Goal: Answer question/provide support: Share knowledge or assist other users

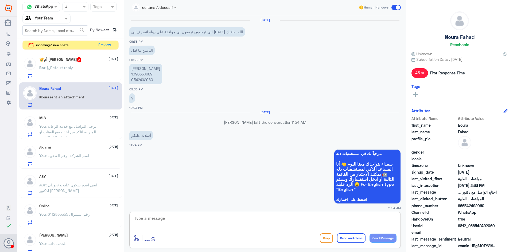
scroll to position [415, 0]
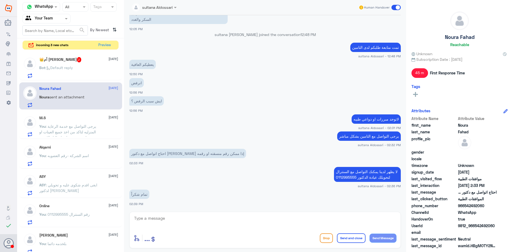
click at [67, 65] on p "Bot : Default reply" at bounding box center [56, 71] width 34 height 13
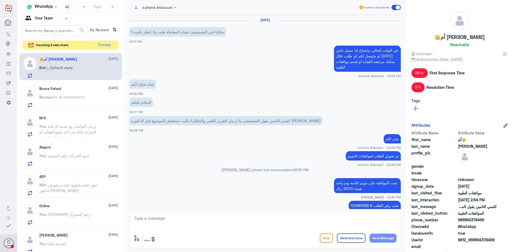
scroll to position [281, 0]
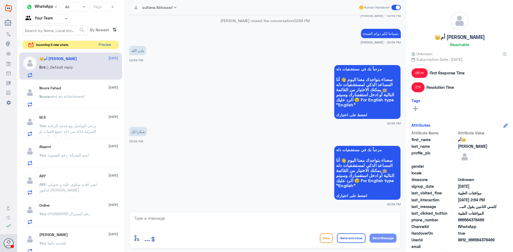
click at [105, 47] on button "Preview" at bounding box center [104, 45] width 17 height 8
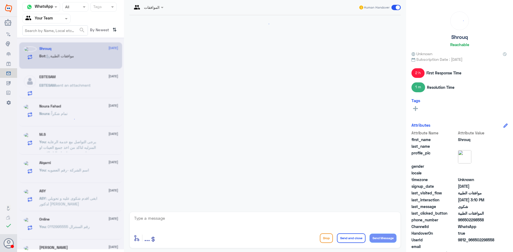
scroll to position [531, 0]
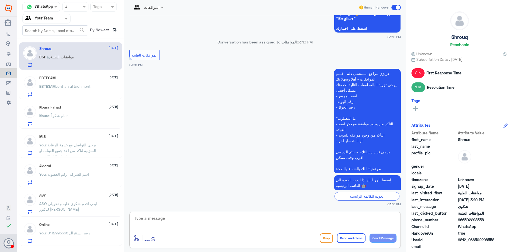
click at [298, 218] on textarea at bounding box center [265, 221] width 263 height 13
type textarea "l"
type textarea "مرحبا كيف اقدر اساعدك"
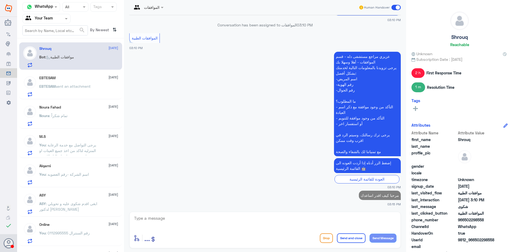
click at [64, 83] on div "EBTESAM [DATE] EBTESAM sent an attachment" at bounding box center [78, 86] width 79 height 21
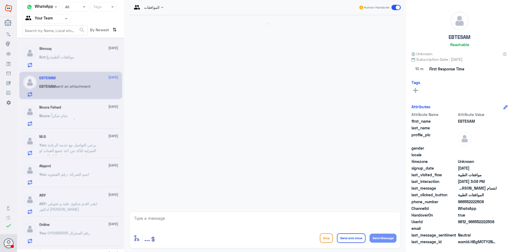
scroll to position [153, 0]
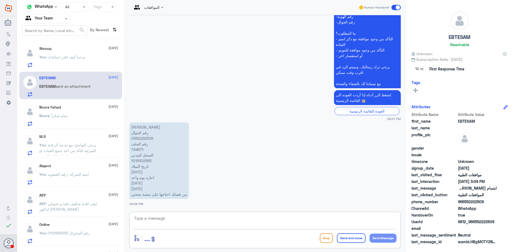
click at [158, 219] on textarea at bounding box center [265, 221] width 263 height 13
type textarea "يرجى التواصل مع قسم التقارير الطبيه هنا فقط موافقات الطبية"
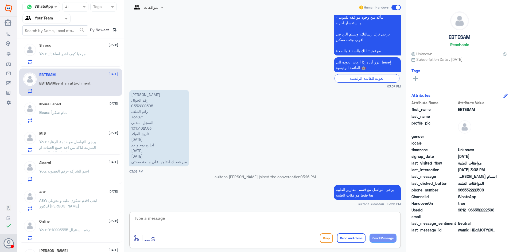
scroll to position [0, 0]
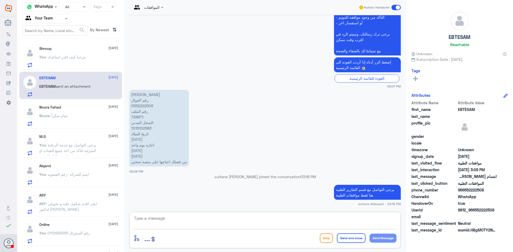
click at [70, 51] on div "Shrouq [DATE] You : مرحبا كيف اقدر اساعدك" at bounding box center [78, 56] width 79 height 21
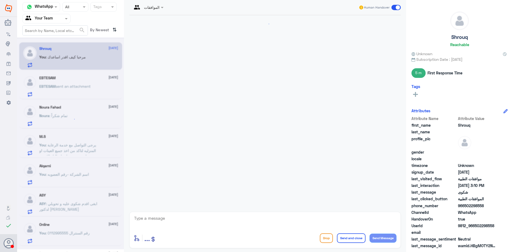
scroll to position [495, 0]
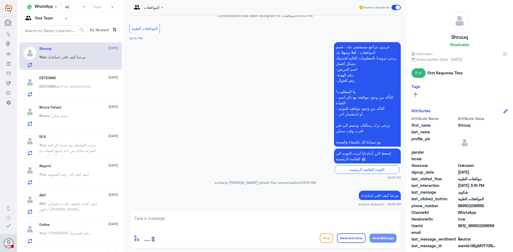
click at [79, 97] on p "EBTESAM sent an attachment" at bounding box center [64, 90] width 51 height 13
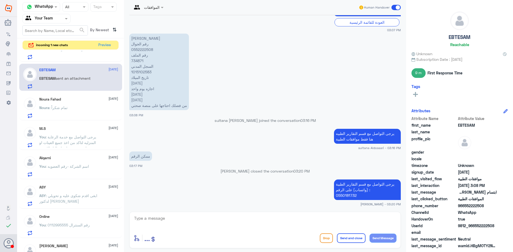
scroll to position [27, 0]
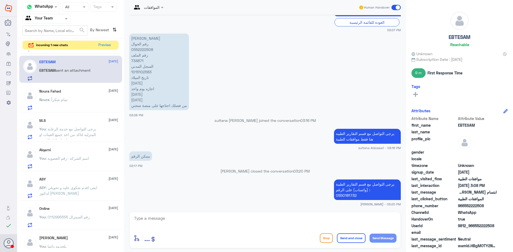
click at [70, 126] on div "M.S [DATE] You : يرجى التواصل مع خدمة الرعاية المنزليه لتاكد من اخذ جميع العينا…" at bounding box center [78, 129] width 79 height 21
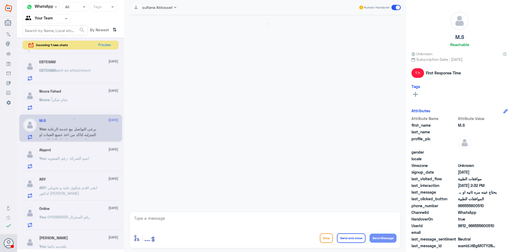
scroll to position [309, 0]
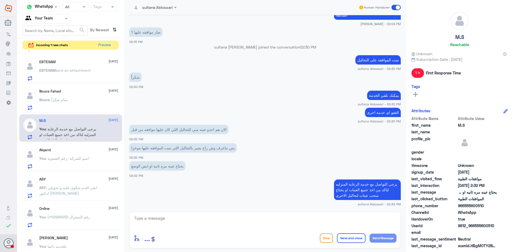
click at [76, 156] on span ": اسم الشركة -رقم العضويه" at bounding box center [67, 158] width 43 height 5
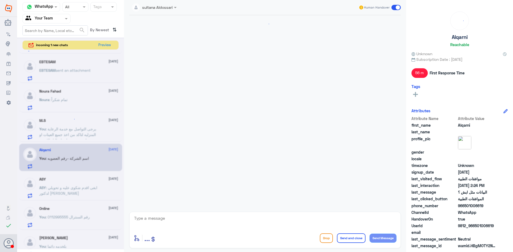
scroll to position [432, 0]
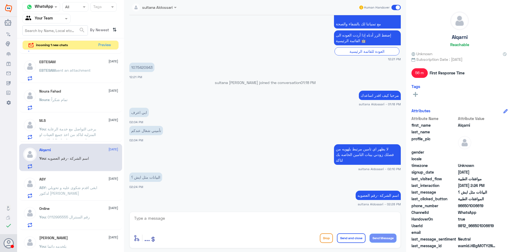
click at [78, 190] on span ": ابغى اقدم شكوى عليه و تحويلي لدكتور [PERSON_NAME]" at bounding box center [68, 191] width 58 height 10
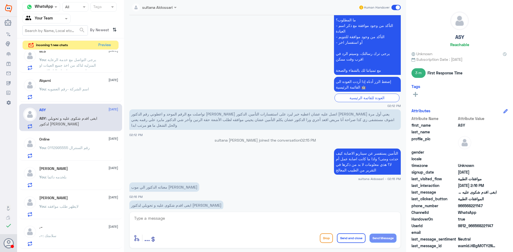
scroll to position [134, 0]
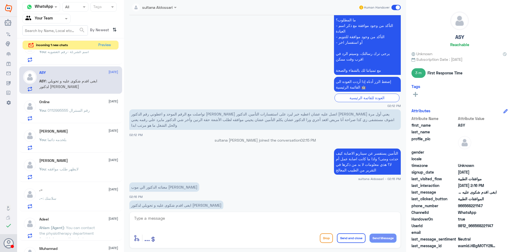
click at [72, 109] on span ": رقم السنترال 0112995555" at bounding box center [68, 110] width 44 height 5
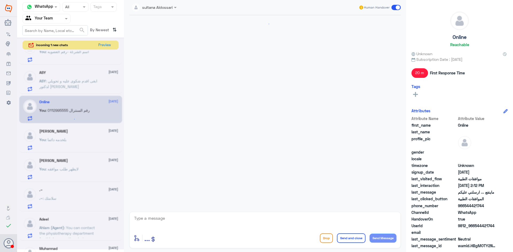
scroll to position [250, 0]
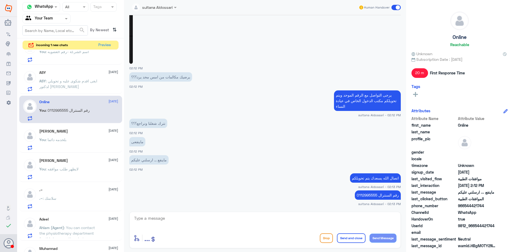
click at [68, 133] on div "[PERSON_NAME] [DATE]" at bounding box center [78, 131] width 79 height 5
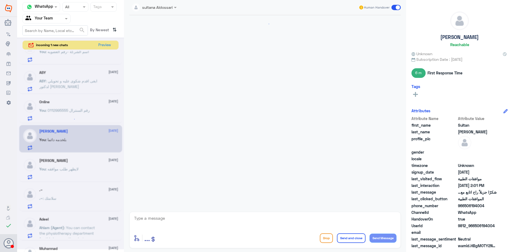
scroll to position [272, 0]
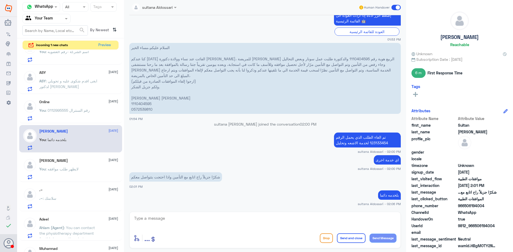
click at [72, 117] on p "You : رقم السنترال 0112995555" at bounding box center [64, 114] width 50 height 13
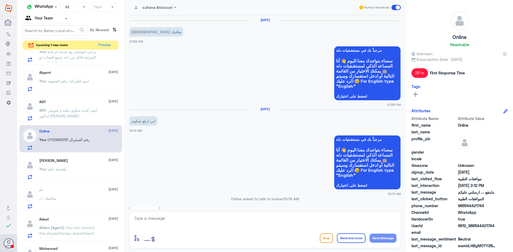
scroll to position [544, 0]
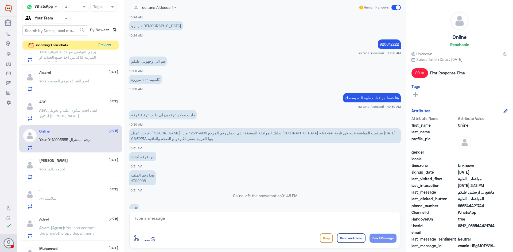
click at [149, 133] on p "عزيزنا عميل [PERSON_NAME]، طلبك للموافقة المسبقة الذي يحمل رقم المرجع 123419988…" at bounding box center [264, 135] width 271 height 15
copy p "123419988"
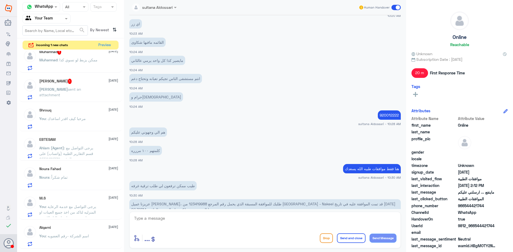
scroll to position [0, 0]
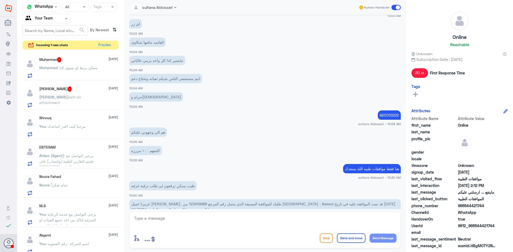
click at [77, 92] on div "[PERSON_NAME] 1 [DATE] [PERSON_NAME] sent an attachment" at bounding box center [78, 97] width 79 height 21
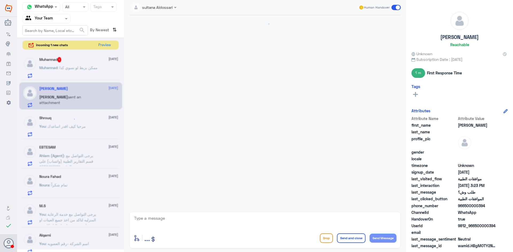
scroll to position [241, 0]
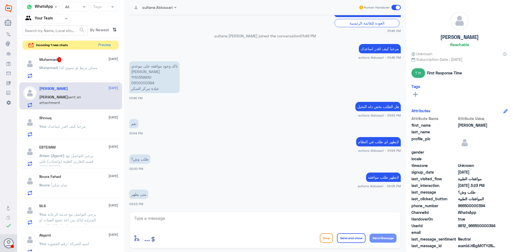
click at [174, 213] on div "enter flow name ... Drop Send and close Send Message" at bounding box center [264, 230] width 271 height 37
click at [178, 222] on textarea at bounding box center [265, 221] width 263 height 13
type textarea "f"
type textarea "ي"
type textarea "بعد حضور الموعد الدكتور [PERSON_NAME] طلب"
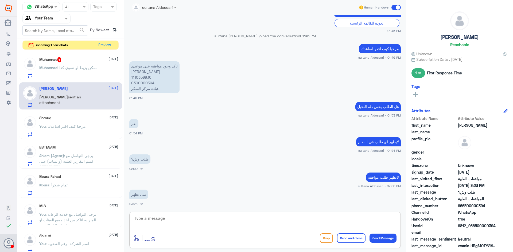
scroll to position [258, 0]
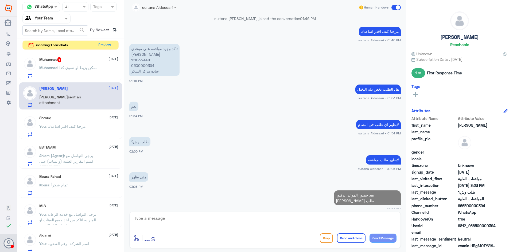
click at [93, 66] on span ": ممكن يزبط لو نسوي كذا" at bounding box center [77, 67] width 40 height 5
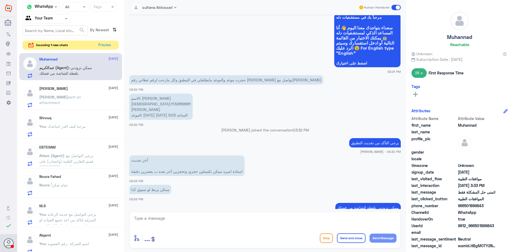
scroll to position [318, 0]
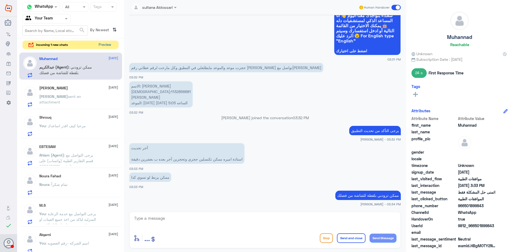
click at [100, 44] on button "Preview" at bounding box center [104, 45] width 17 height 8
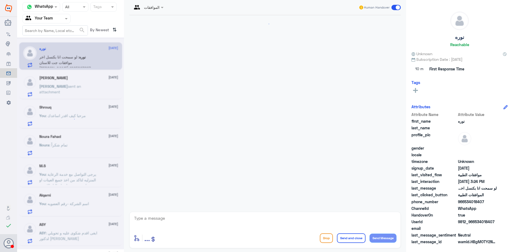
scroll to position [103, 0]
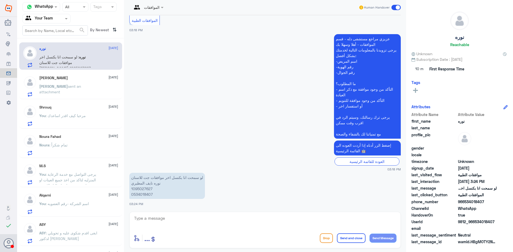
click at [142, 190] on p "لو سمحت انا بكنسل اخر موافقات جت للاسنان [PERSON_NAME] 1095027627 0534018407" at bounding box center [167, 186] width 76 height 26
copy p "1095027627"
click at [182, 224] on textarea at bounding box center [265, 221] width 263 height 13
type textarea "تم الالغاء"
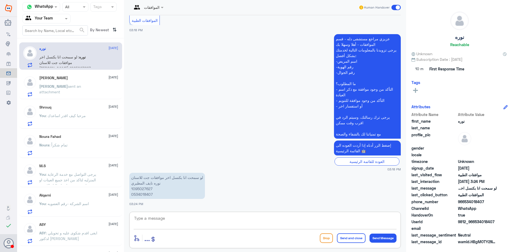
scroll to position [120, 0]
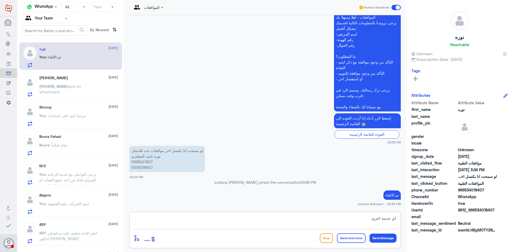
type textarea "اي خدمة اخرى"
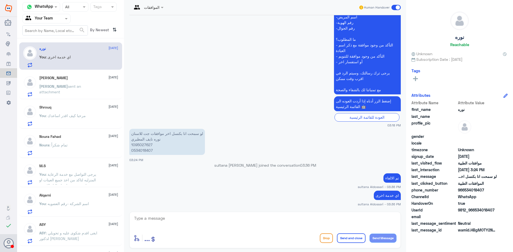
click at [72, 89] on p "[PERSON_NAME] sent an attachment" at bounding box center [69, 90] width 60 height 13
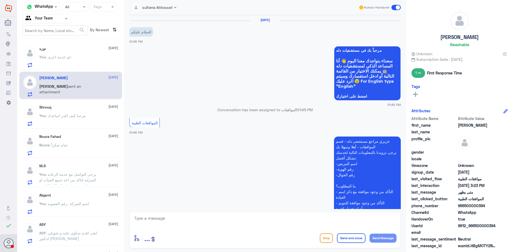
scroll to position [258, 0]
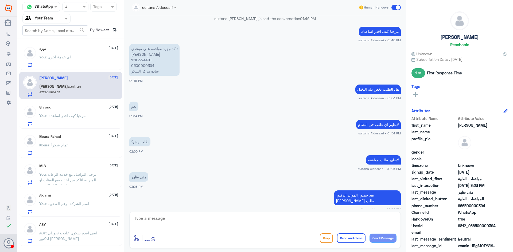
click at [81, 117] on span ": مرحبا كيف اقدر اساعدك" at bounding box center [66, 115] width 40 height 5
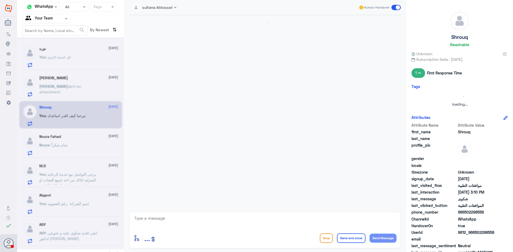
scroll to position [495, 0]
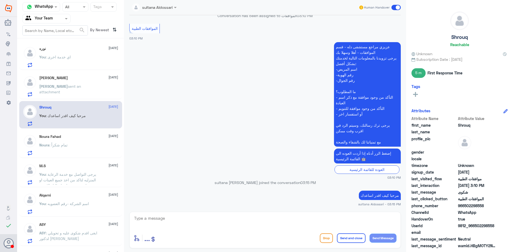
click at [78, 146] on div "Noura : تمام شكراً" at bounding box center [78, 150] width 79 height 12
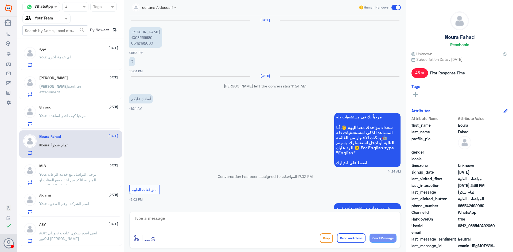
scroll to position [378, 0]
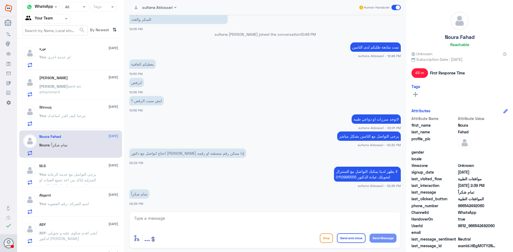
click at [76, 174] on span ": يرجى التواصل مع خدمة الرعاية المنزليه لتاكد من اخذ جميع العينات او يحتاج سحب …" at bounding box center [67, 180] width 57 height 16
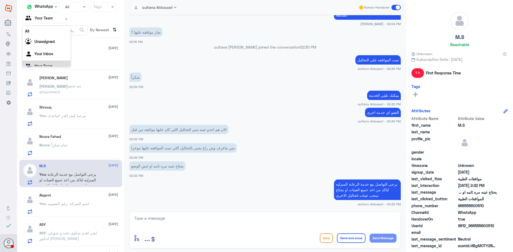
click at [50, 15] on div "Your Team" at bounding box center [39, 19] width 28 height 8
click at [44, 44] on div "Your Inbox" at bounding box center [46, 48] width 48 height 12
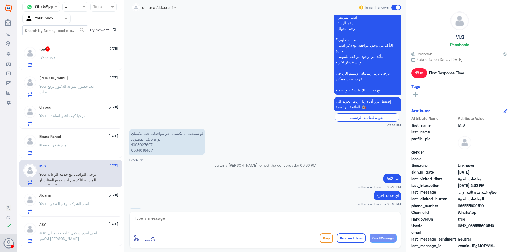
scroll to position [165, 0]
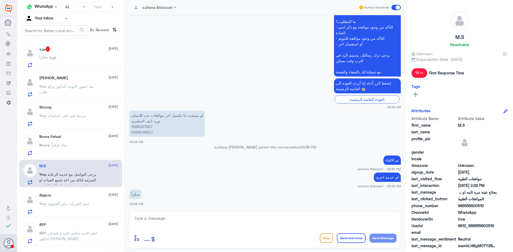
click at [78, 62] on div "نوره : شكراً" at bounding box center [78, 62] width 79 height 12
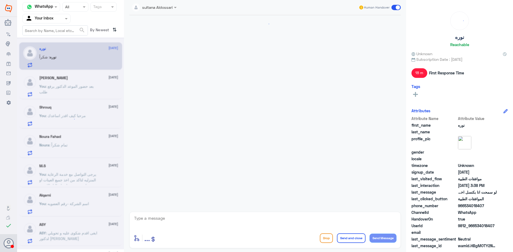
scroll to position [165, 0]
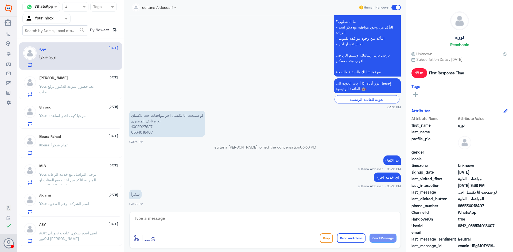
click at [31, 17] on input "text" at bounding box center [39, 18] width 29 height 6
click at [35, 58] on Team "Your Team" at bounding box center [43, 59] width 18 height 5
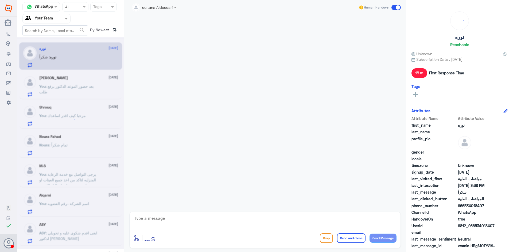
scroll to position [165, 0]
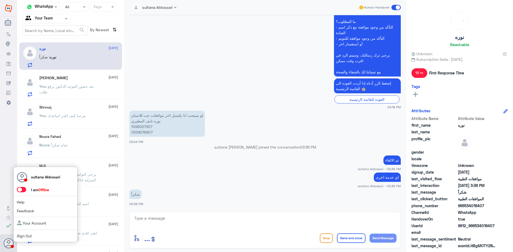
click at [31, 237] on link "Sign Out" at bounding box center [24, 236] width 15 height 5
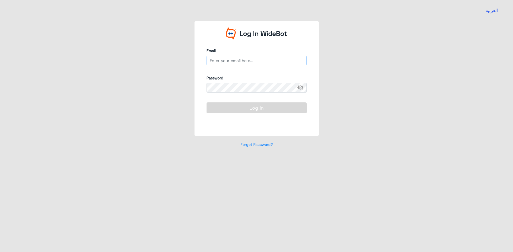
type input "[EMAIL_ADDRESS][DOMAIN_NAME]"
